Goal: Navigation & Orientation: Find specific page/section

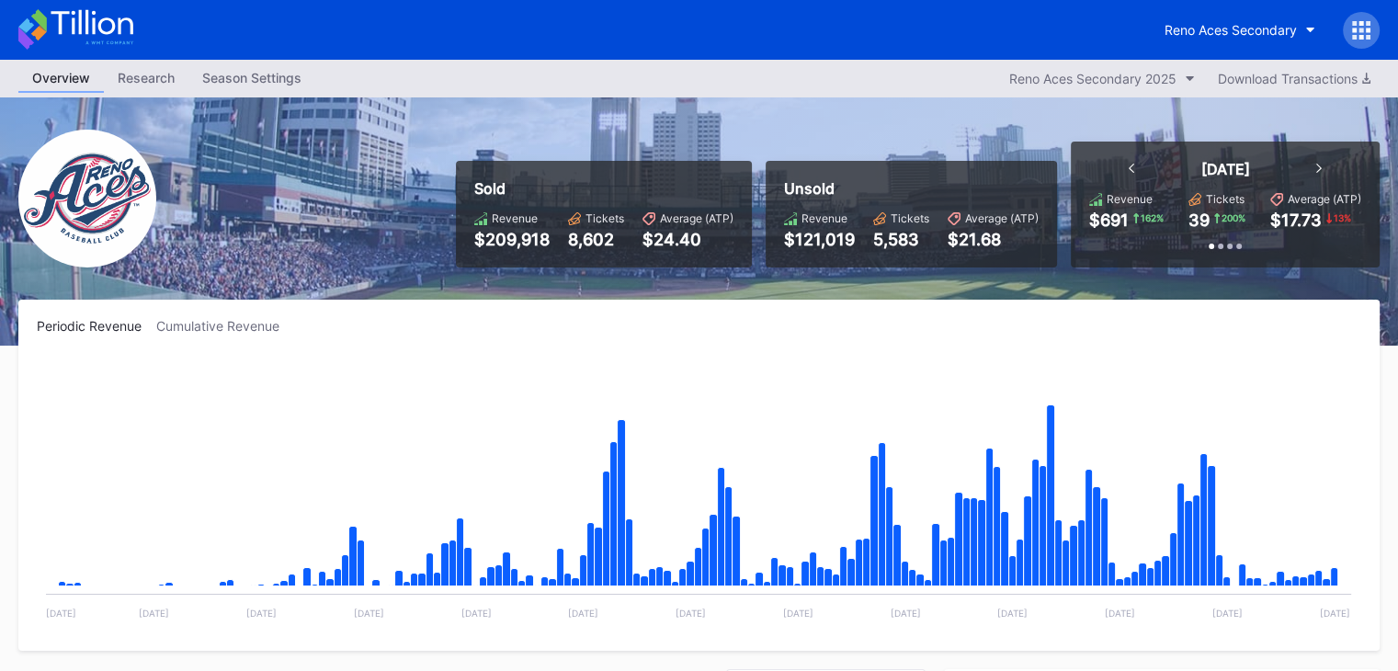
scroll to position [3465, 0]
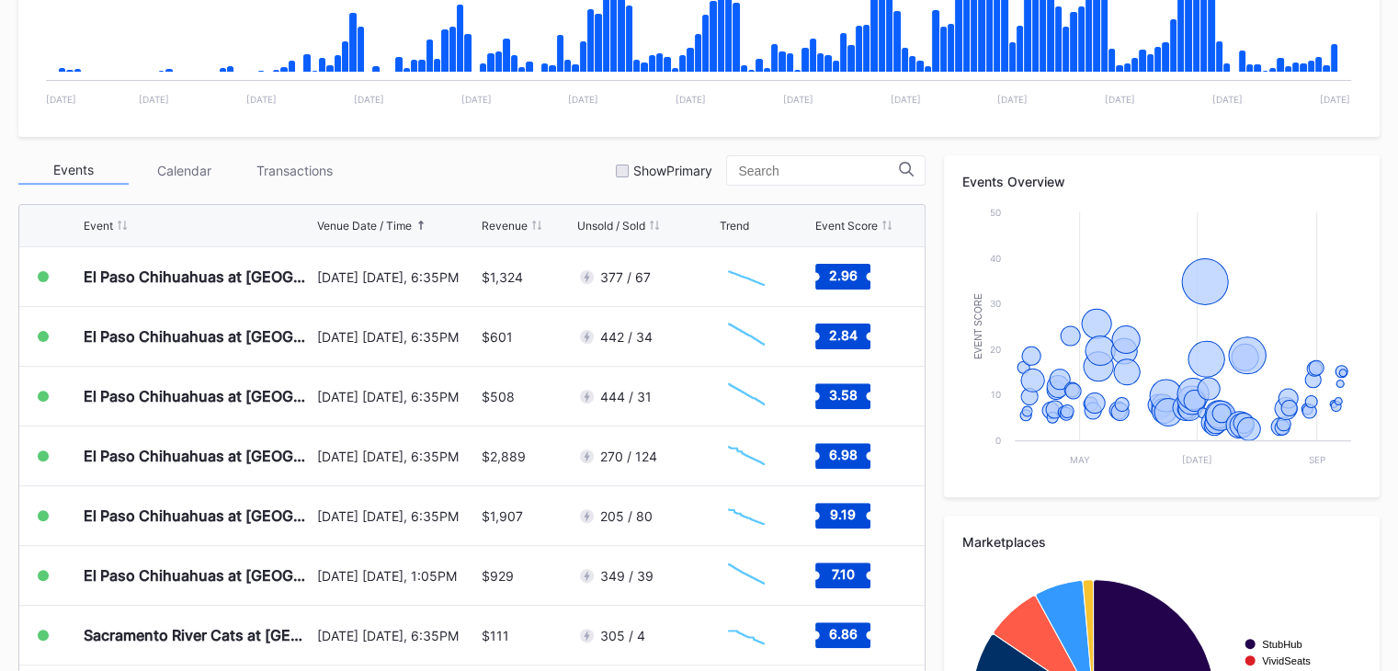
scroll to position [515, 0]
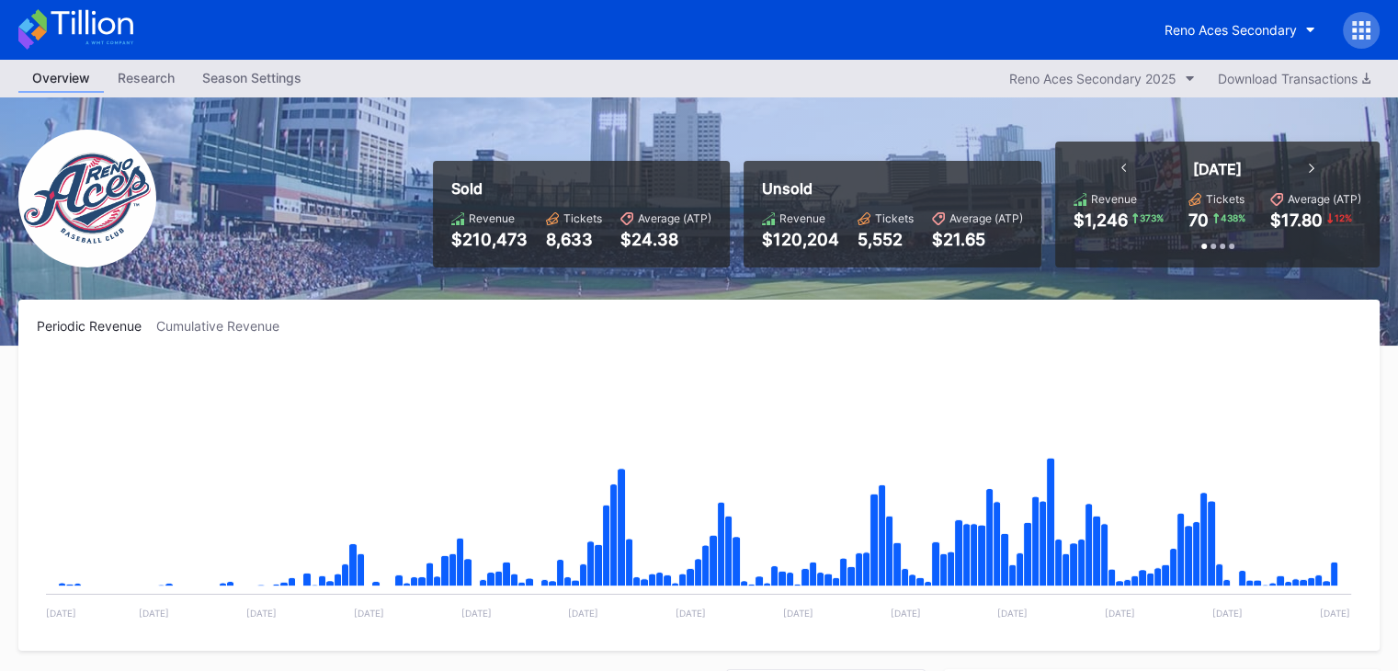
scroll to position [3465, 0]
